Goal: Information Seeking & Learning: Check status

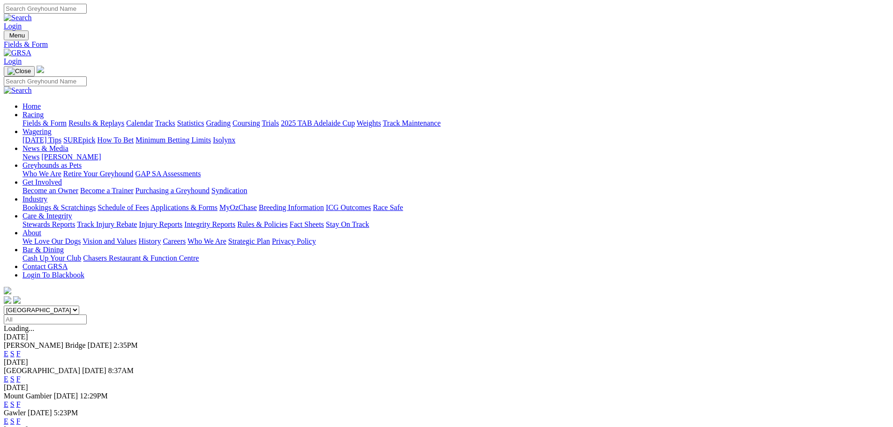
click at [124, 119] on link "Results & Replays" at bounding box center [96, 123] width 56 height 8
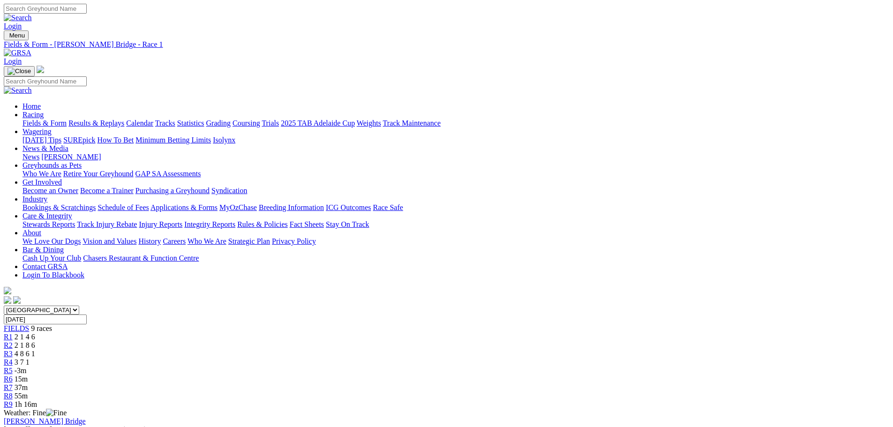
click at [13, 341] on span "R2" at bounding box center [8, 345] width 9 height 8
click at [13, 350] on link "R3" at bounding box center [8, 354] width 9 height 8
click at [30, 358] on span "3 7 1" at bounding box center [22, 362] width 15 height 8
click at [67, 119] on link "Fields & Form" at bounding box center [44, 123] width 44 height 8
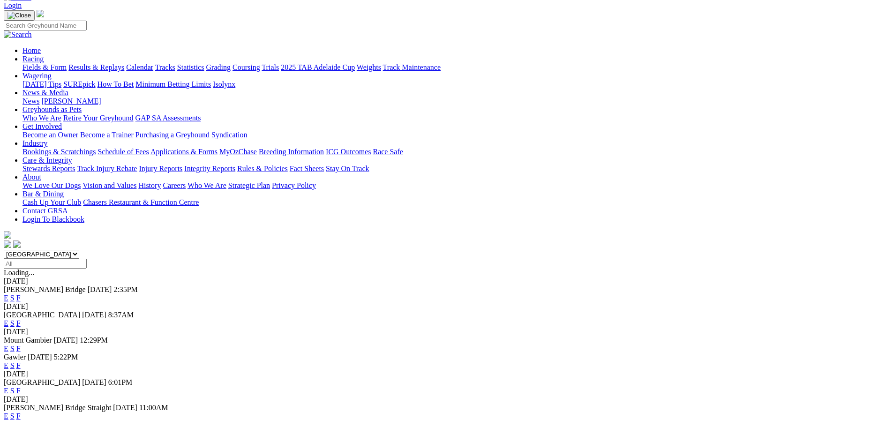
scroll to position [141, 0]
